Goal: Check status: Check status

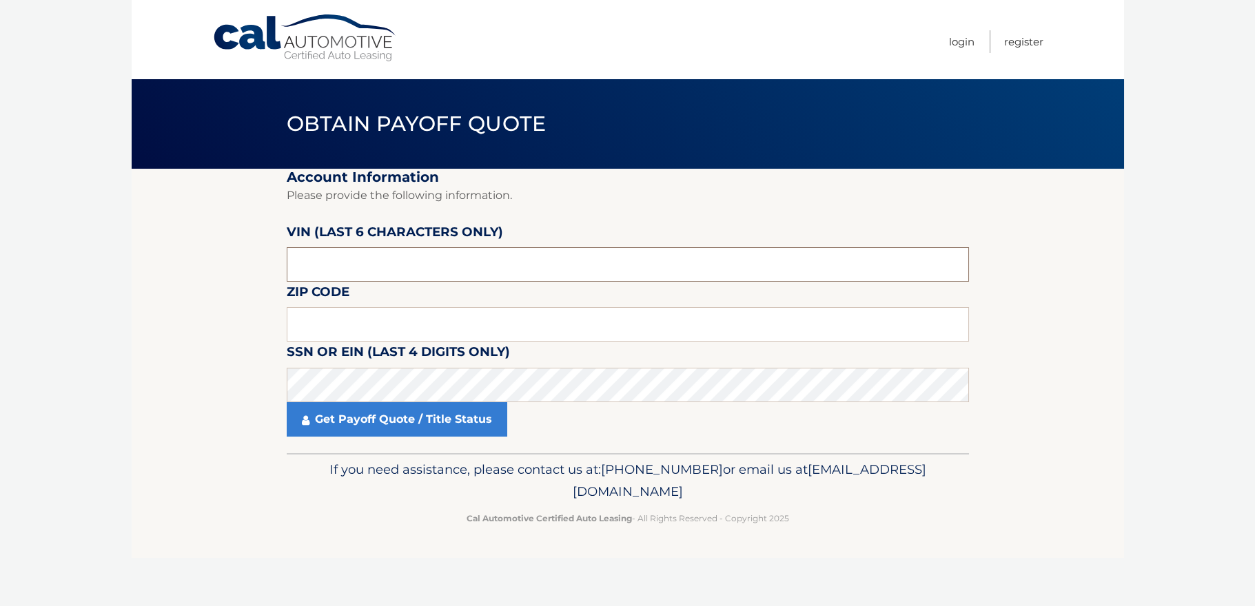
click at [327, 263] on input "text" at bounding box center [628, 264] width 682 height 34
type input "545920"
click at [442, 331] on input "text" at bounding box center [628, 324] width 682 height 34
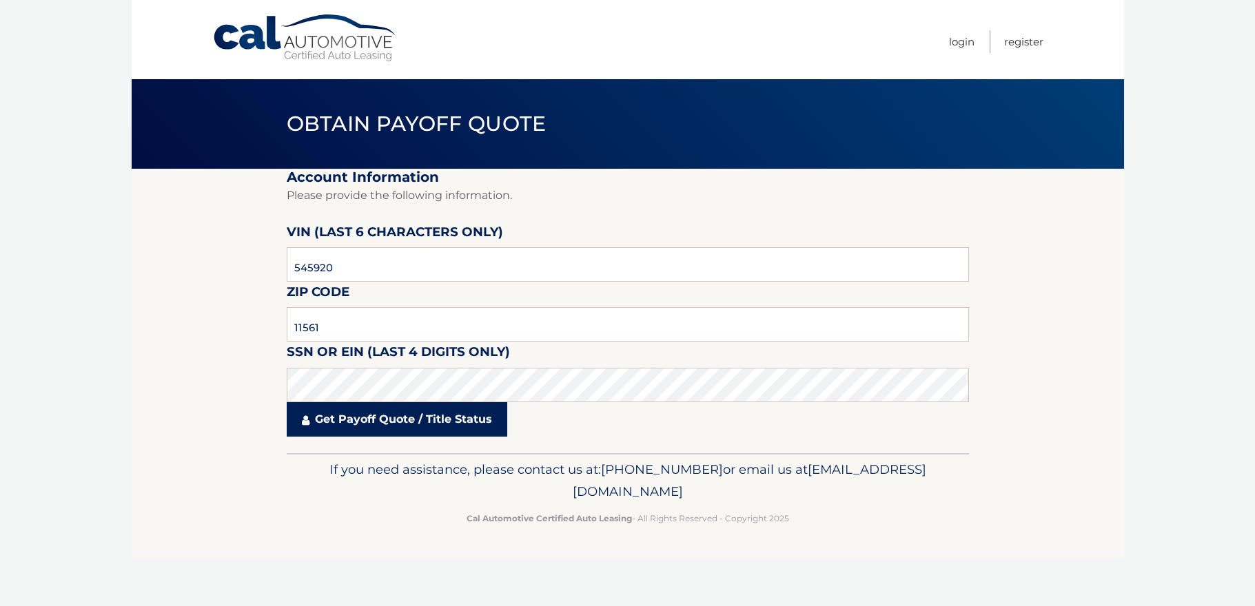
click at [405, 415] on link "Get Payoff Quote / Title Status" at bounding box center [397, 419] width 221 height 34
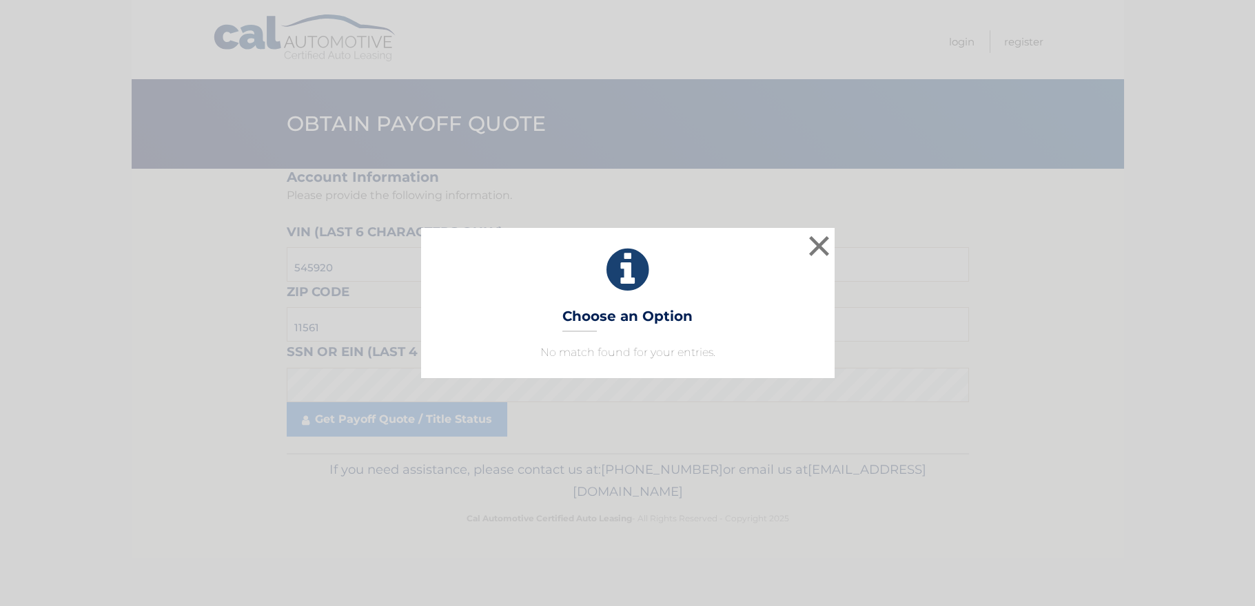
click at [427, 332] on div "× Choose an Option No match found for your entries. This is what you see on sec…" at bounding box center [627, 303] width 413 height 150
click at [811, 247] on button "×" at bounding box center [820, 246] width 28 height 28
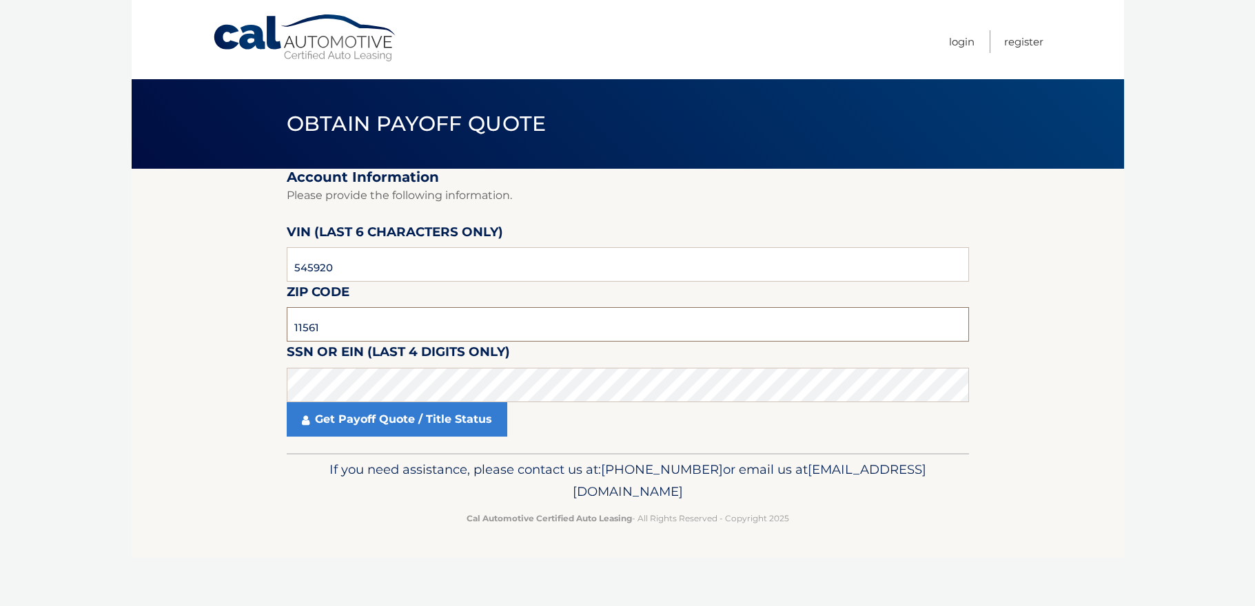
click at [369, 328] on input "11561" at bounding box center [628, 324] width 682 height 34
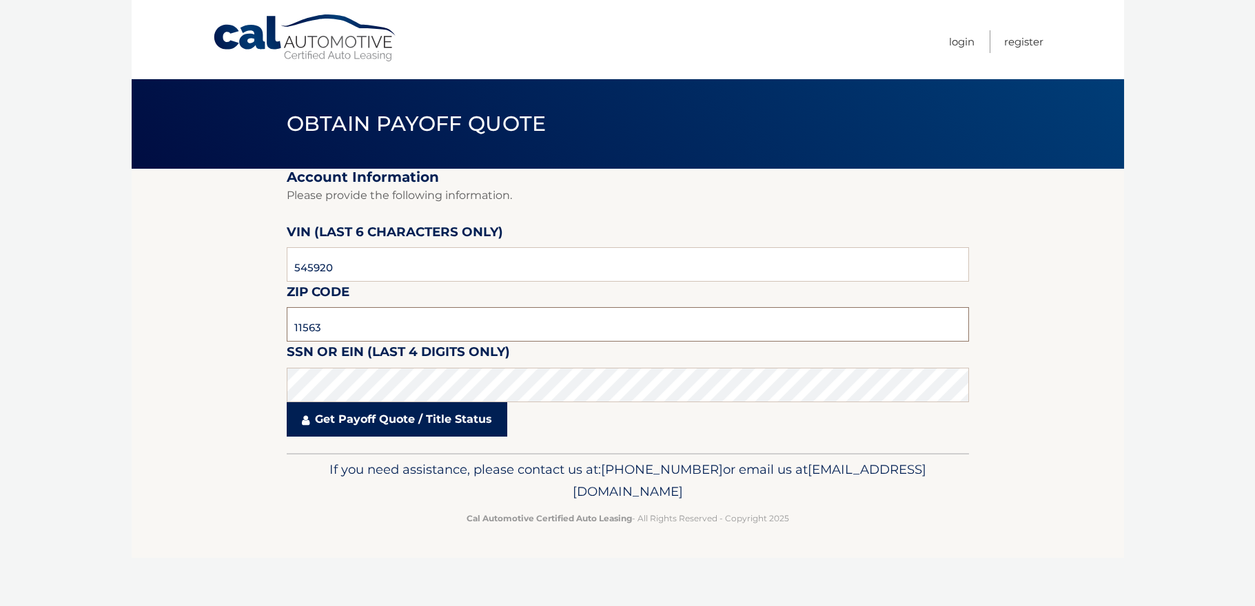
type input "11563"
click at [387, 422] on link "Get Payoff Quote / Title Status" at bounding box center [397, 419] width 221 height 34
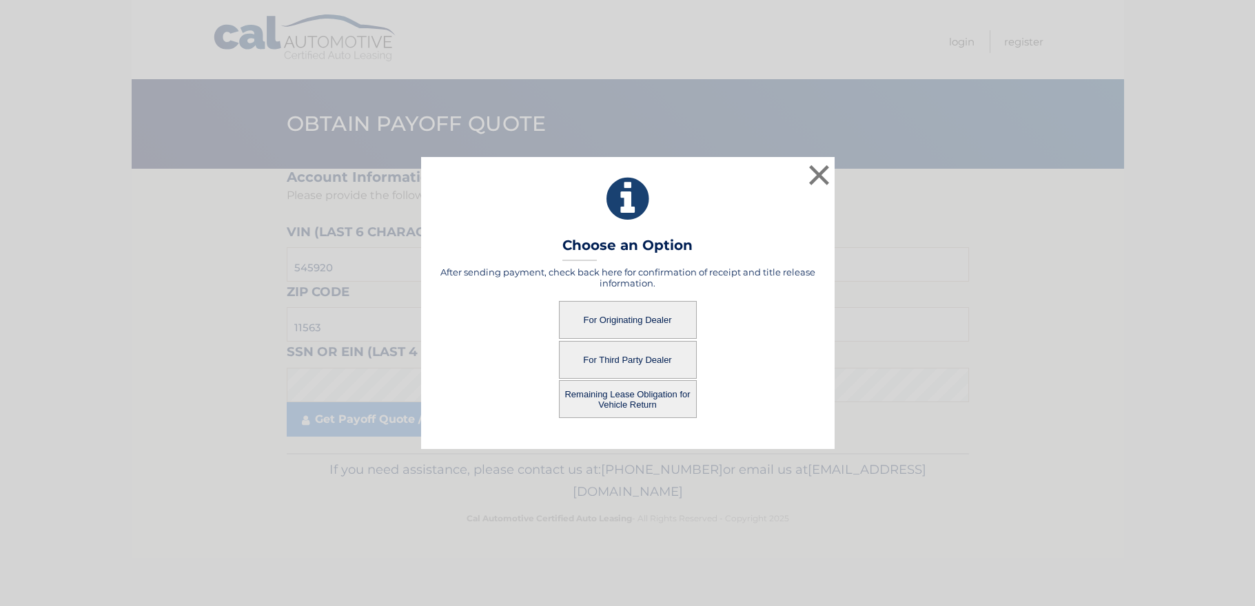
click at [636, 314] on button "For Originating Dealer" at bounding box center [628, 320] width 138 height 38
click at [634, 321] on button "For Originating Dealer" at bounding box center [628, 320] width 138 height 38
